Goal: Book appointment/travel/reservation

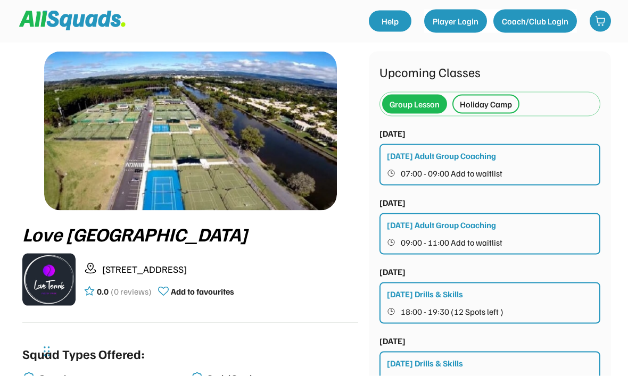
scroll to position [30, 0]
click at [499, 104] on div "Holiday Camp" at bounding box center [486, 103] width 52 height 13
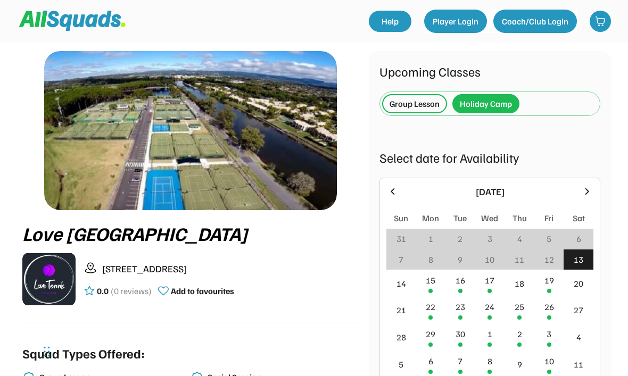
click at [436, 283] on div "15" at bounding box center [431, 283] width 30 height 27
click at [437, 283] on div "15" at bounding box center [431, 283] width 30 height 27
click at [441, 283] on div "15" at bounding box center [431, 283] width 30 height 27
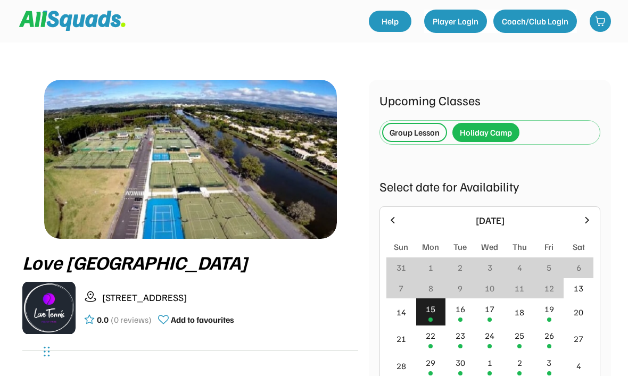
scroll to position [2, 0]
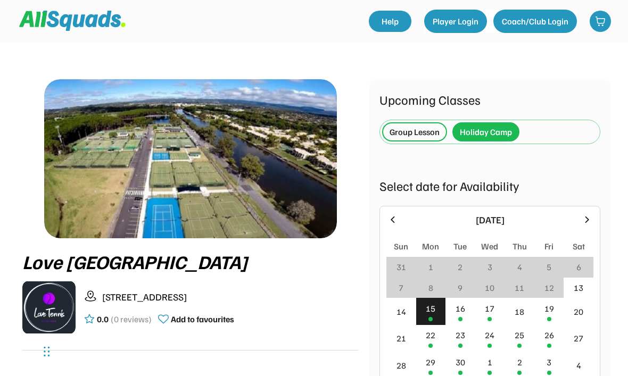
click at [485, 131] on div "Holiday Camp" at bounding box center [486, 132] width 52 height 13
click at [486, 135] on div "Holiday Camp" at bounding box center [486, 132] width 52 height 13
click at [489, 117] on div "Upcoming Classes Group Lesson Holiday Camp Mon 15 September, 2025 Monday Adult …" at bounding box center [489, 347] width 221 height 515
click at [478, 128] on div "Holiday Camp" at bounding box center [486, 132] width 52 height 13
click at [424, 132] on div "Group Lesson" at bounding box center [415, 132] width 50 height 13
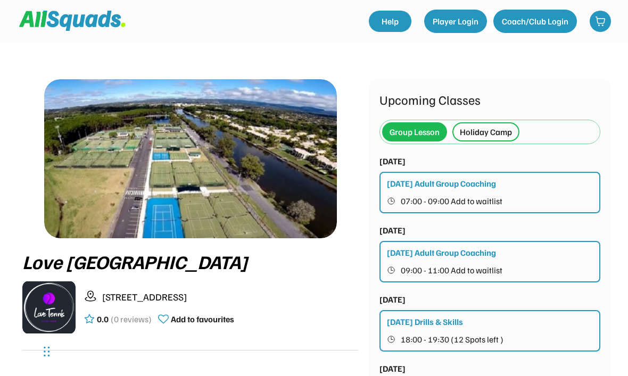
click at [500, 135] on div "Holiday Camp" at bounding box center [486, 132] width 52 height 13
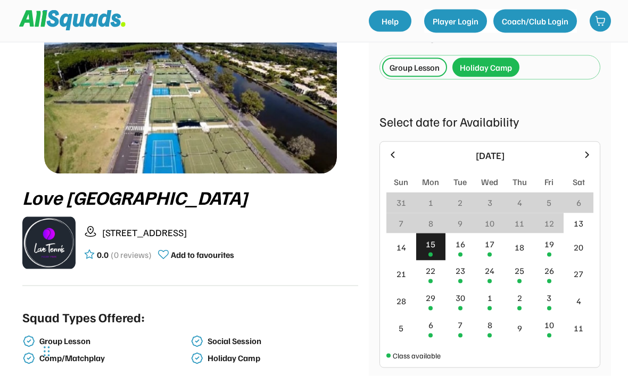
scroll to position [76, 0]
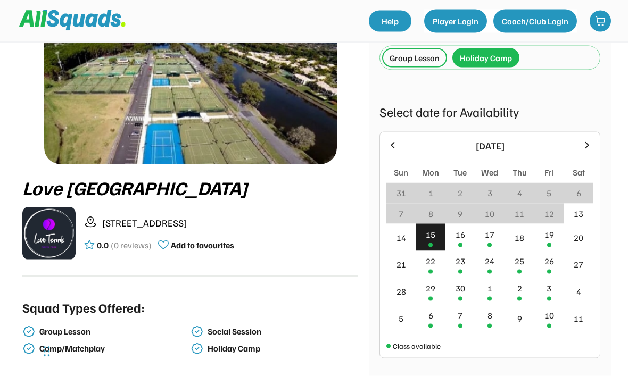
click at [580, 152] on div "[DATE]" at bounding box center [489, 146] width 207 height 14
click at [588, 152] on div at bounding box center [587, 146] width 12 height 12
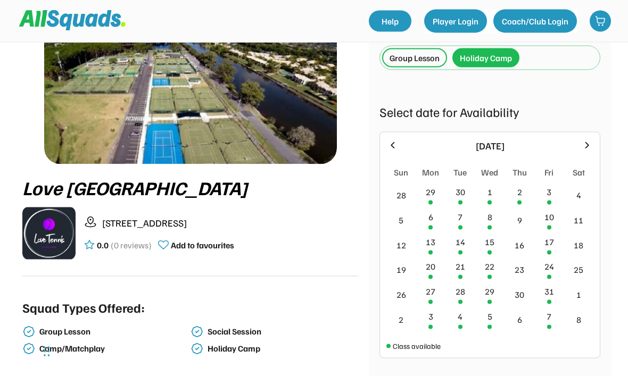
scroll to position [76, 0]
click at [592, 151] on div at bounding box center [587, 145] width 12 height 12
click at [398, 146] on icon at bounding box center [393, 145] width 12 height 12
click at [398, 151] on icon at bounding box center [393, 145] width 12 height 12
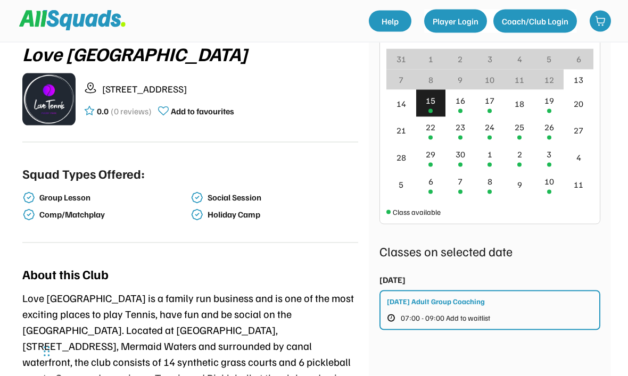
scroll to position [0, 0]
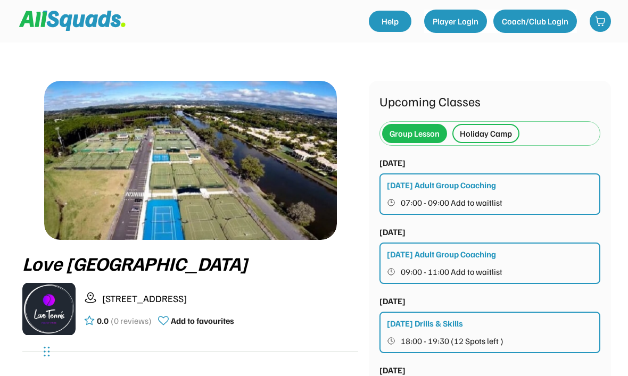
click at [493, 129] on div "Holiday Camp" at bounding box center [486, 133] width 52 height 13
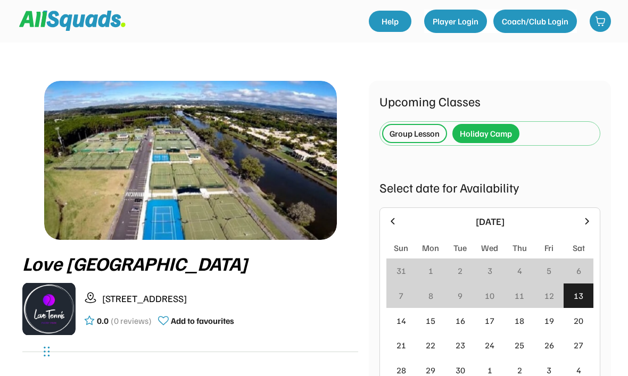
click at [487, 134] on div "Holiday Camp" at bounding box center [486, 133] width 52 height 13
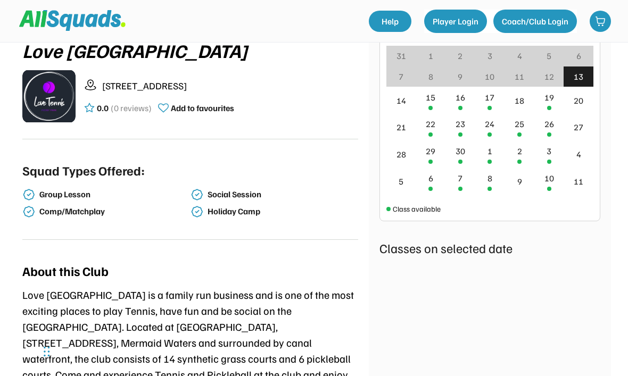
scroll to position [212, 0]
click at [438, 101] on div "15" at bounding box center [431, 100] width 30 height 27
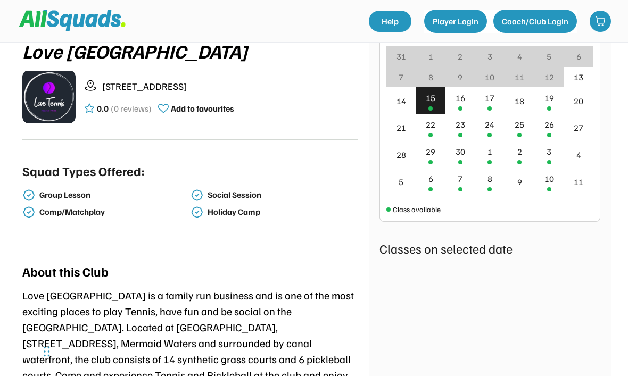
click at [437, 101] on div "15" at bounding box center [431, 100] width 30 height 27
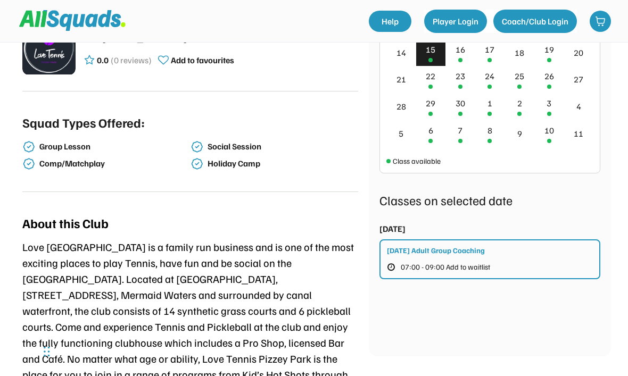
scroll to position [257, 0]
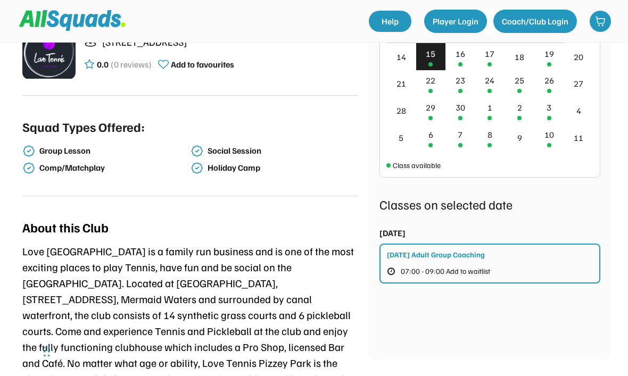
click at [465, 65] on div "16" at bounding box center [460, 56] width 30 height 27
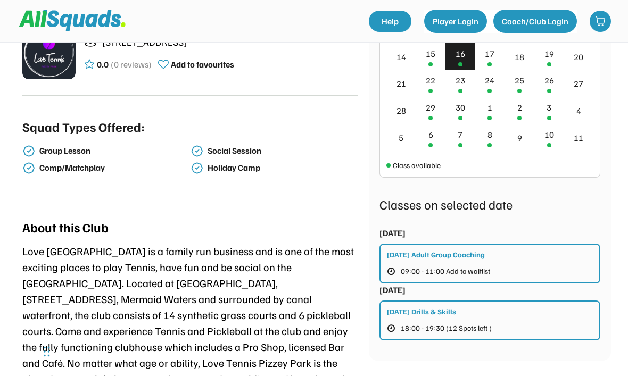
click at [518, 54] on div "18" at bounding box center [520, 57] width 10 height 13
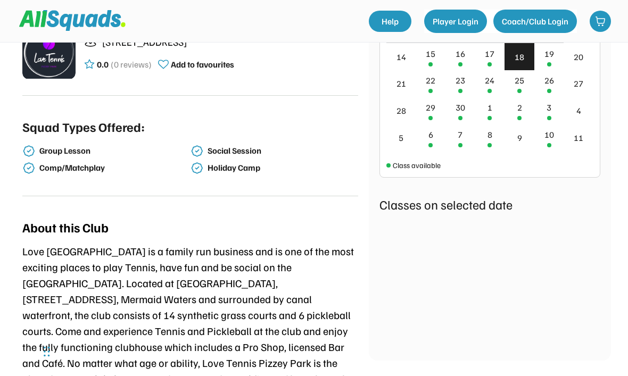
click at [547, 62] on div at bounding box center [549, 64] width 4 height 4
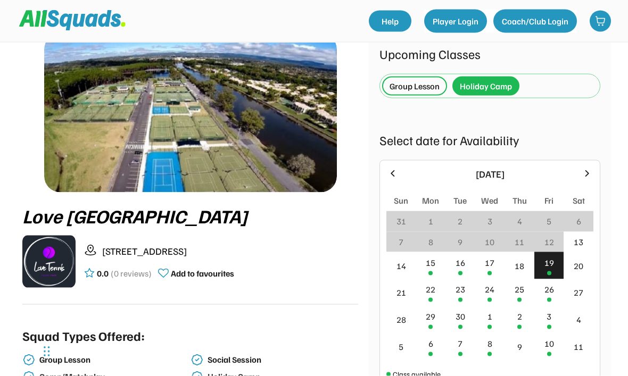
scroll to position [46, 0]
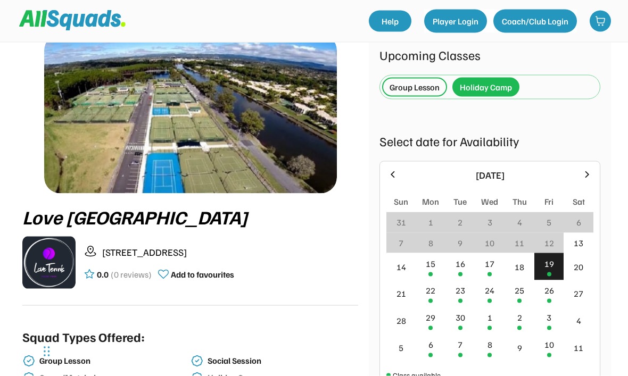
click at [497, 91] on div "Holiday Camp" at bounding box center [486, 87] width 52 height 13
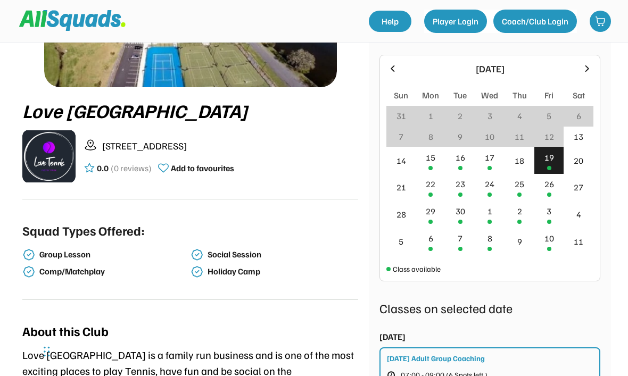
scroll to position [160, 0]
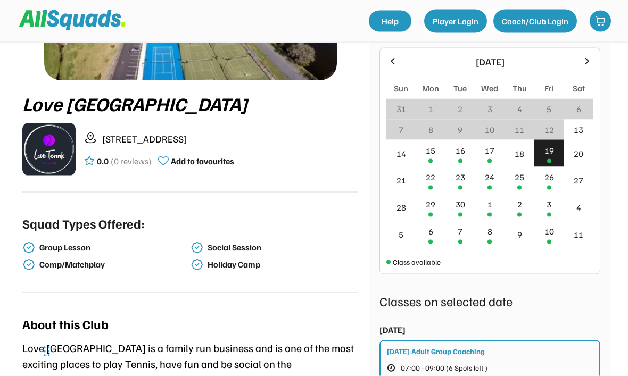
click at [233, 257] on div "Social Session" at bounding box center [275, 250] width 168 height 17
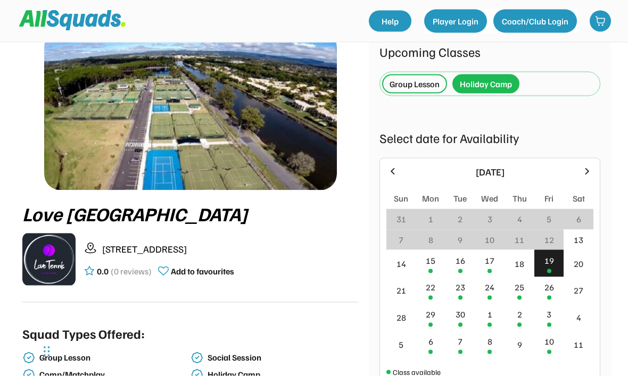
scroll to position [0, 0]
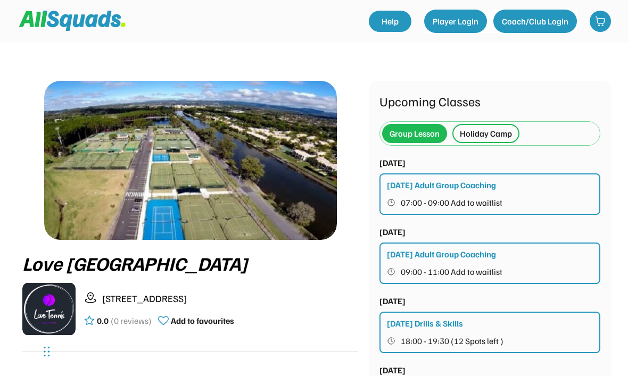
click at [492, 137] on div "Holiday Camp" at bounding box center [486, 133] width 52 height 13
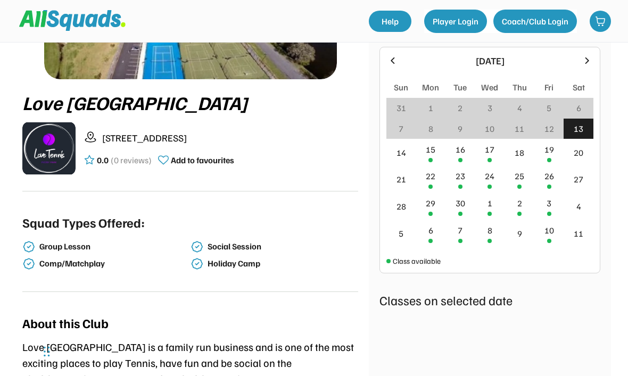
scroll to position [169, 0]
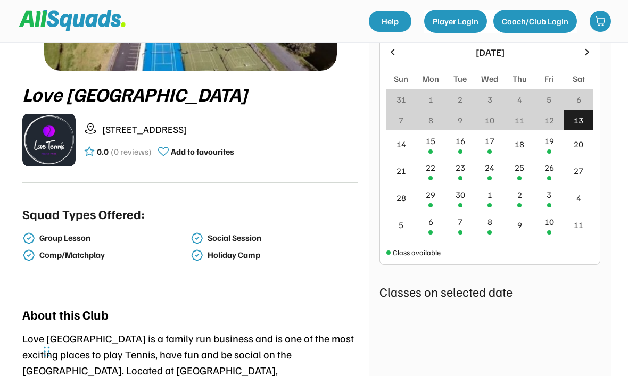
click at [427, 139] on div "15" at bounding box center [431, 141] width 10 height 13
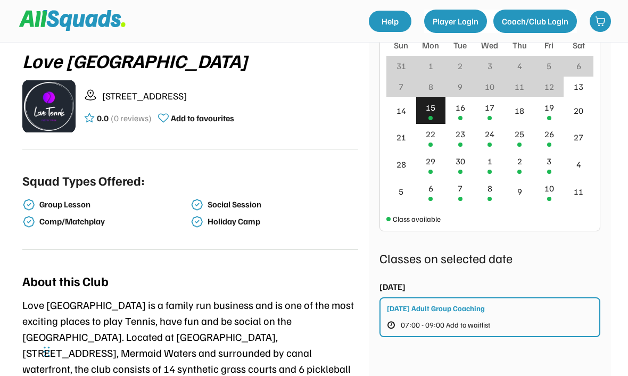
scroll to position [190, 0]
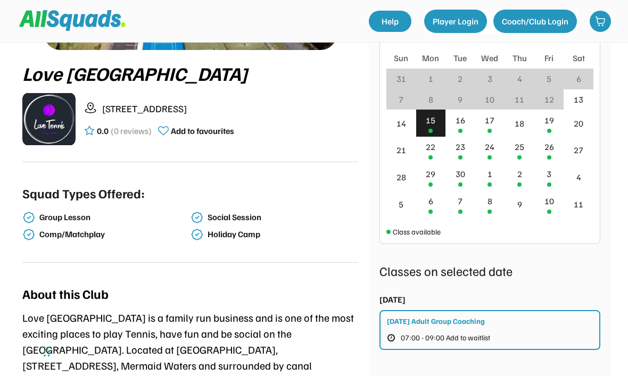
click at [459, 120] on div "16" at bounding box center [461, 120] width 10 height 13
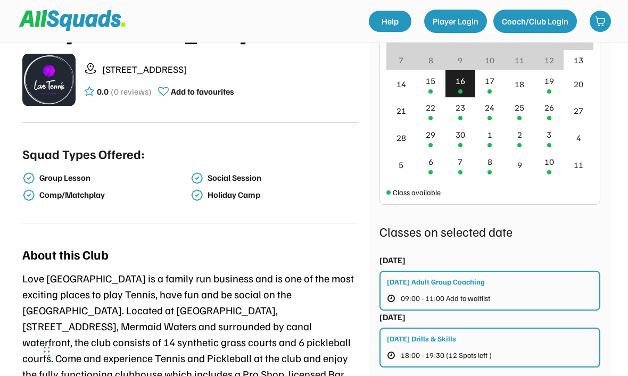
scroll to position [225, 0]
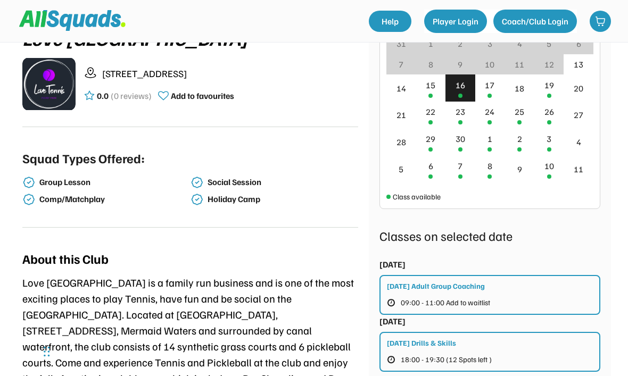
click at [497, 89] on div "17" at bounding box center [490, 88] width 30 height 27
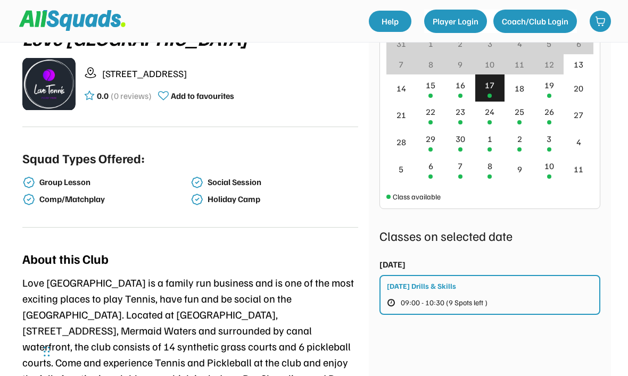
click at [524, 86] on div "18" at bounding box center [520, 88] width 10 height 13
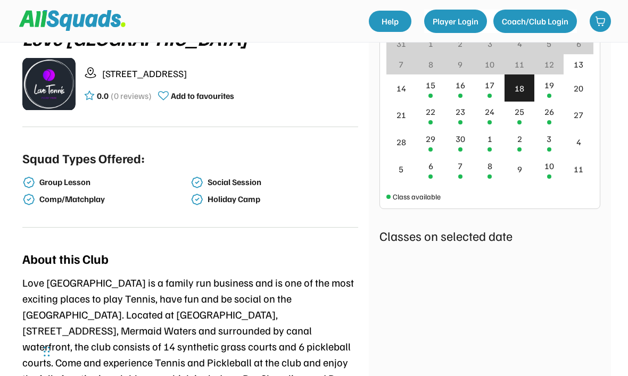
click at [557, 86] on div "19" at bounding box center [549, 88] width 30 height 27
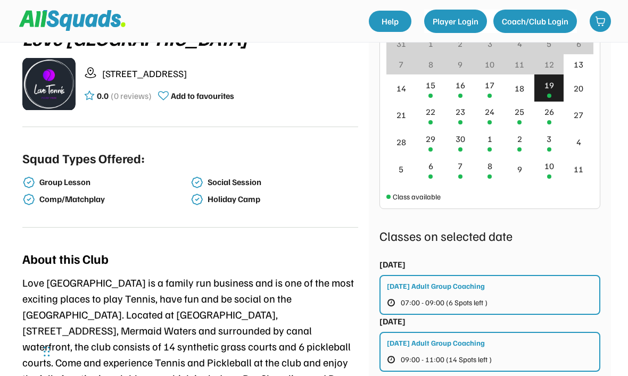
click at [544, 118] on div "26" at bounding box center [549, 111] width 10 height 13
click at [519, 119] on div "25" at bounding box center [520, 115] width 30 height 27
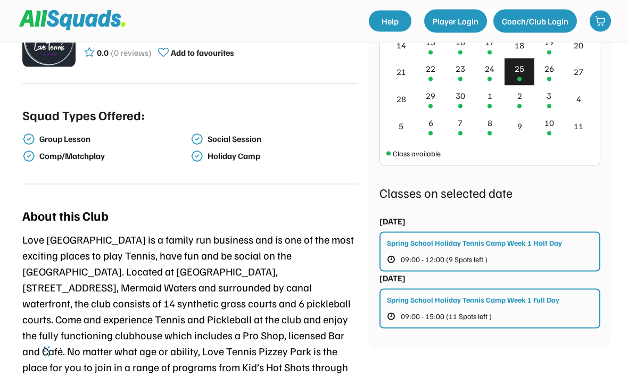
scroll to position [269, 0]
click at [552, 75] on div "26" at bounding box center [549, 68] width 10 height 13
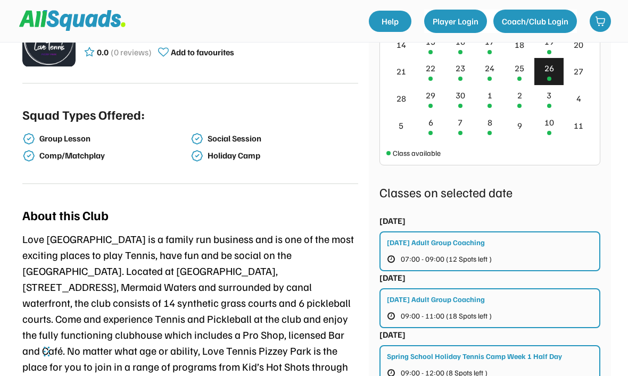
click at [522, 84] on div "25" at bounding box center [520, 71] width 30 height 27
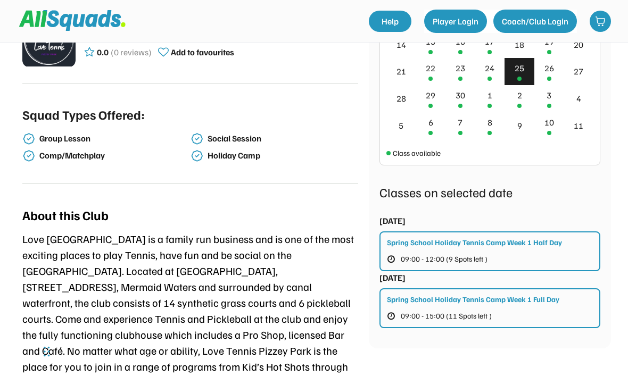
click at [434, 103] on div "29" at bounding box center [431, 98] width 30 height 27
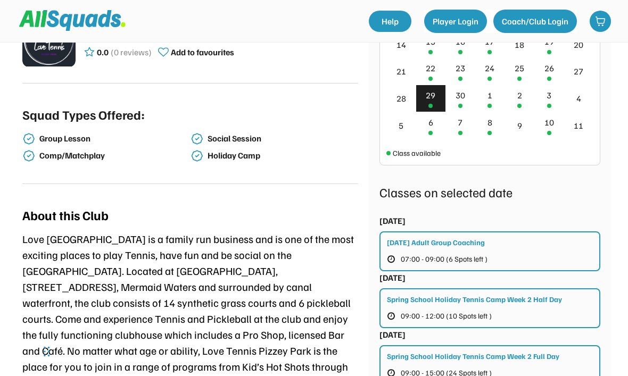
click at [464, 96] on div "30" at bounding box center [461, 95] width 10 height 13
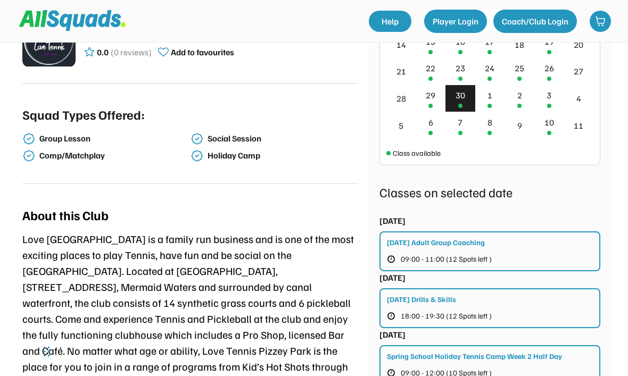
click at [494, 93] on div "1" at bounding box center [490, 98] width 30 height 27
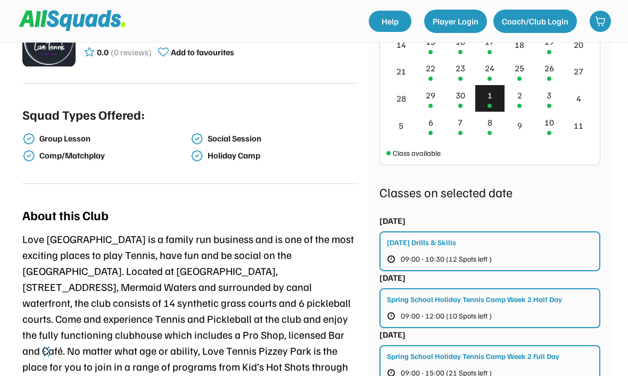
click at [520, 98] on div "2" at bounding box center [519, 95] width 5 height 13
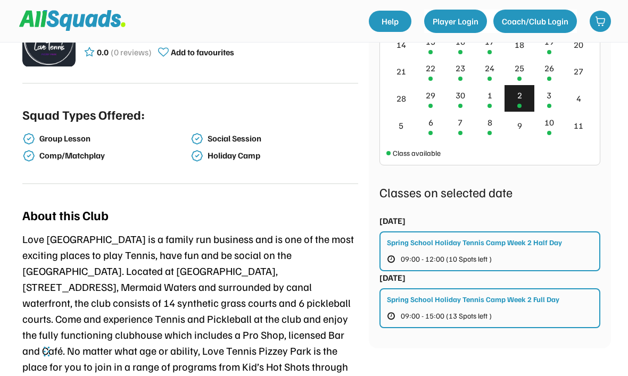
click at [493, 98] on div "1" at bounding box center [490, 98] width 30 height 27
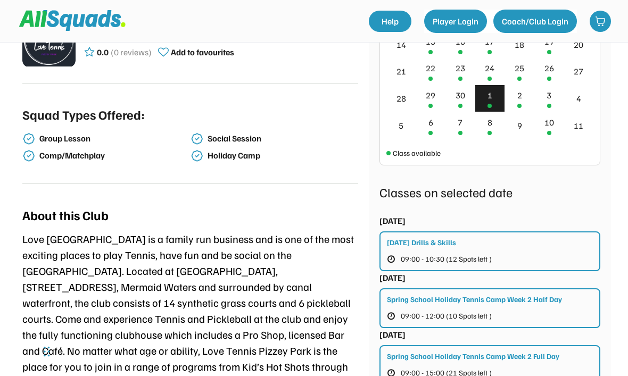
click at [516, 95] on div "2" at bounding box center [520, 98] width 30 height 27
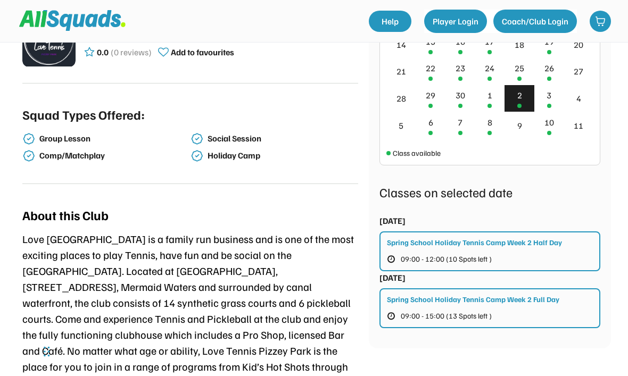
click at [499, 94] on div "1" at bounding box center [490, 98] width 30 height 27
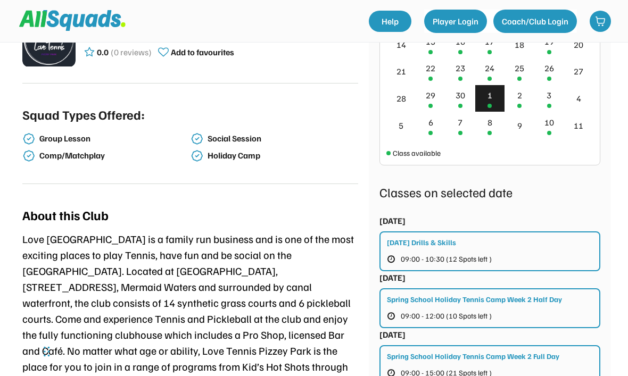
click at [514, 106] on div "2" at bounding box center [520, 98] width 30 height 27
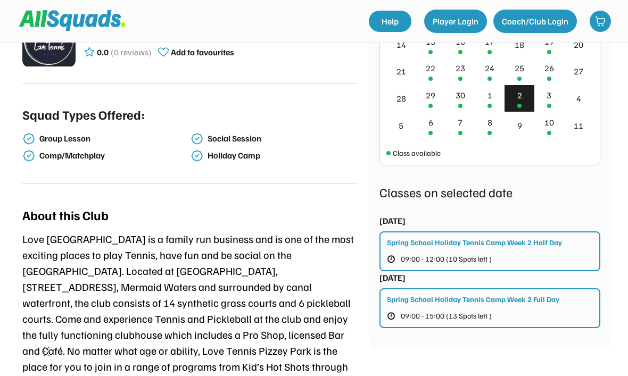
click at [555, 102] on div "3" at bounding box center [549, 98] width 30 height 27
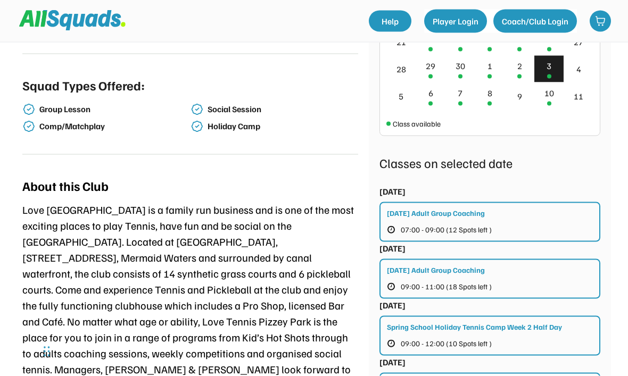
scroll to position [295, 0]
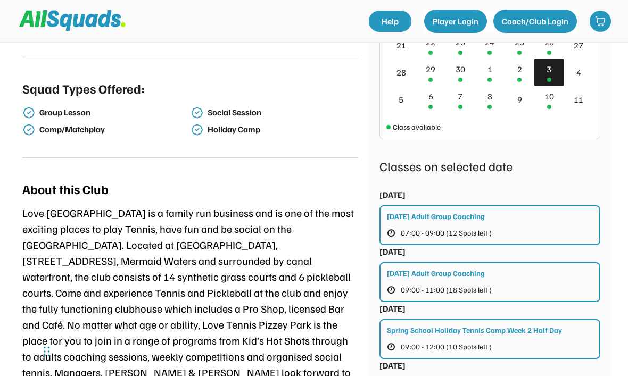
click at [517, 86] on div "9" at bounding box center [520, 99] width 30 height 27
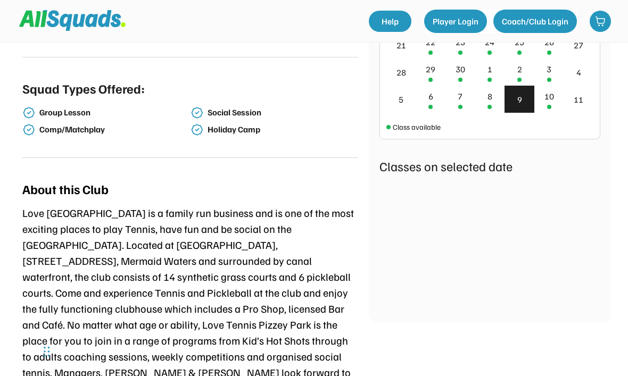
click at [523, 70] on div "2" at bounding box center [520, 72] width 30 height 27
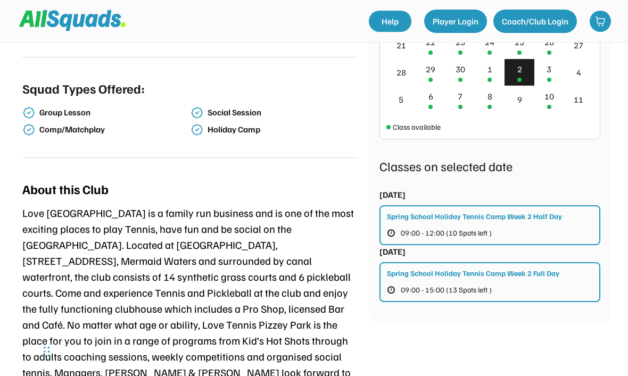
click at [489, 78] on div at bounding box center [489, 80] width 4 height 4
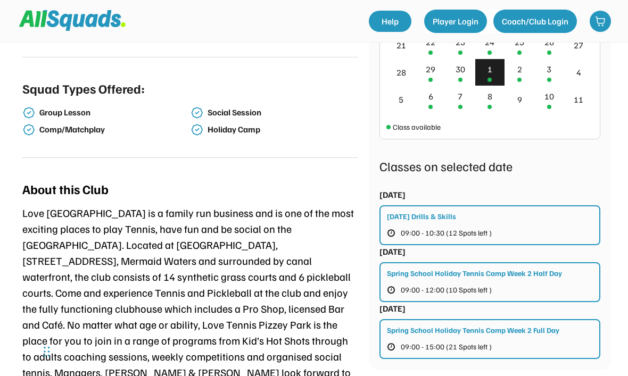
click at [466, 78] on div "30" at bounding box center [460, 72] width 30 height 27
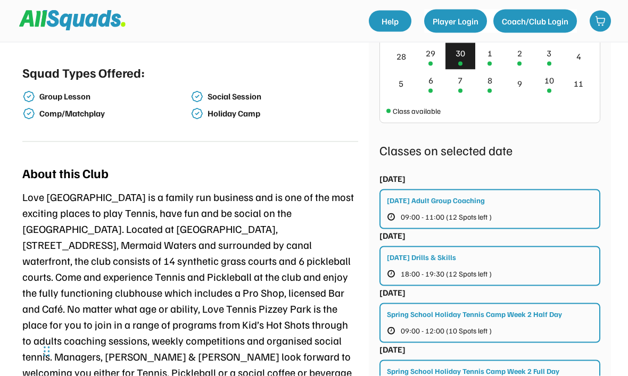
click at [433, 57] on div "29" at bounding box center [431, 53] width 10 height 13
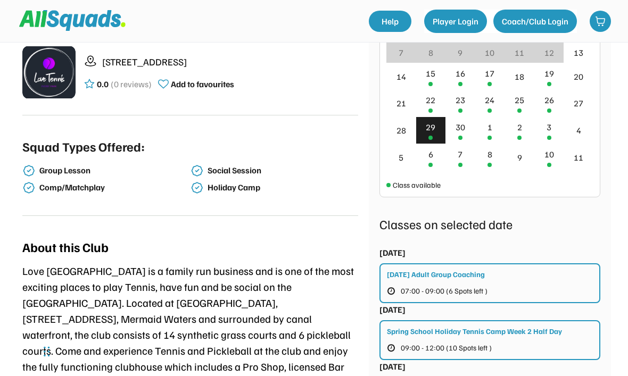
scroll to position [232, 0]
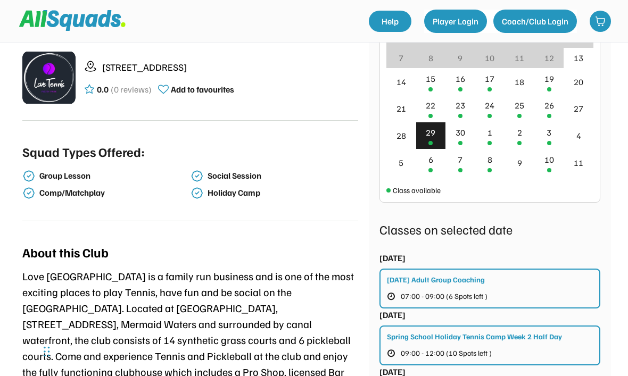
click at [550, 104] on div "26" at bounding box center [549, 105] width 10 height 13
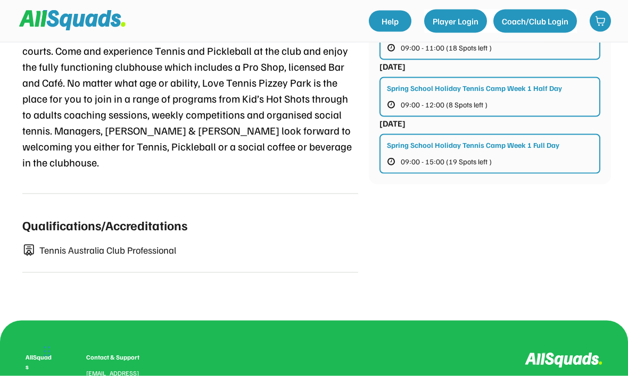
scroll to position [542, 0]
